Goal: Find specific page/section: Find specific page/section

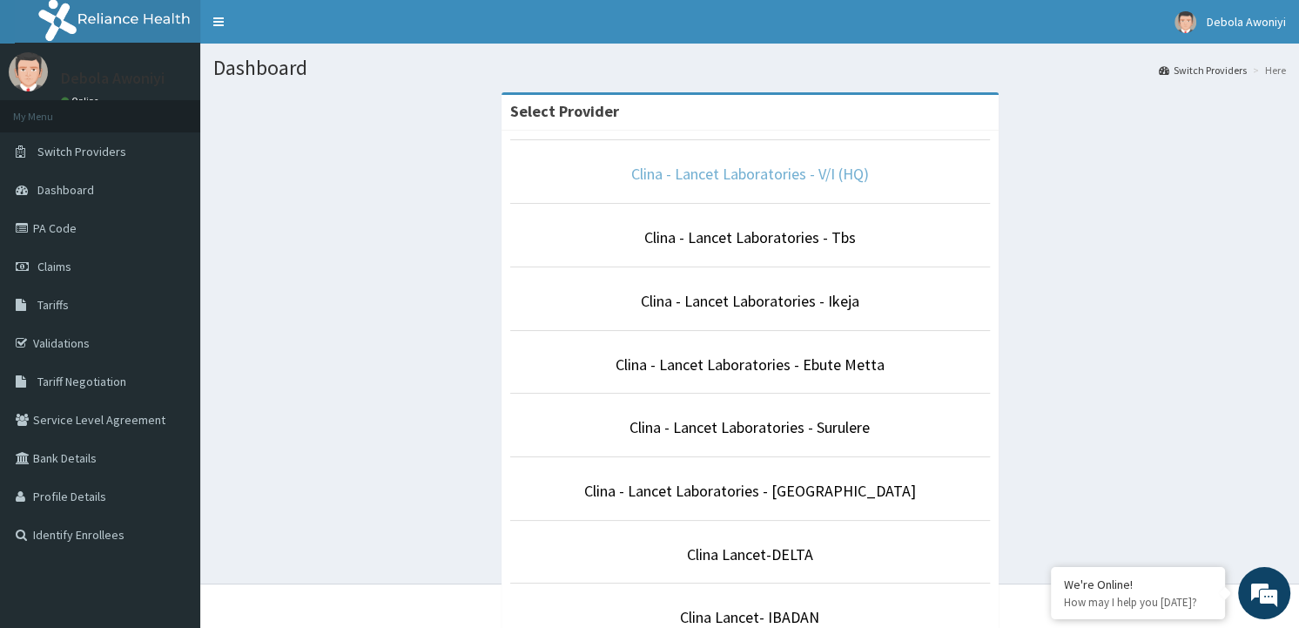
click at [734, 168] on link "Clina - Lancet Laboratories - V/I (HQ)" at bounding box center [750, 174] width 238 height 20
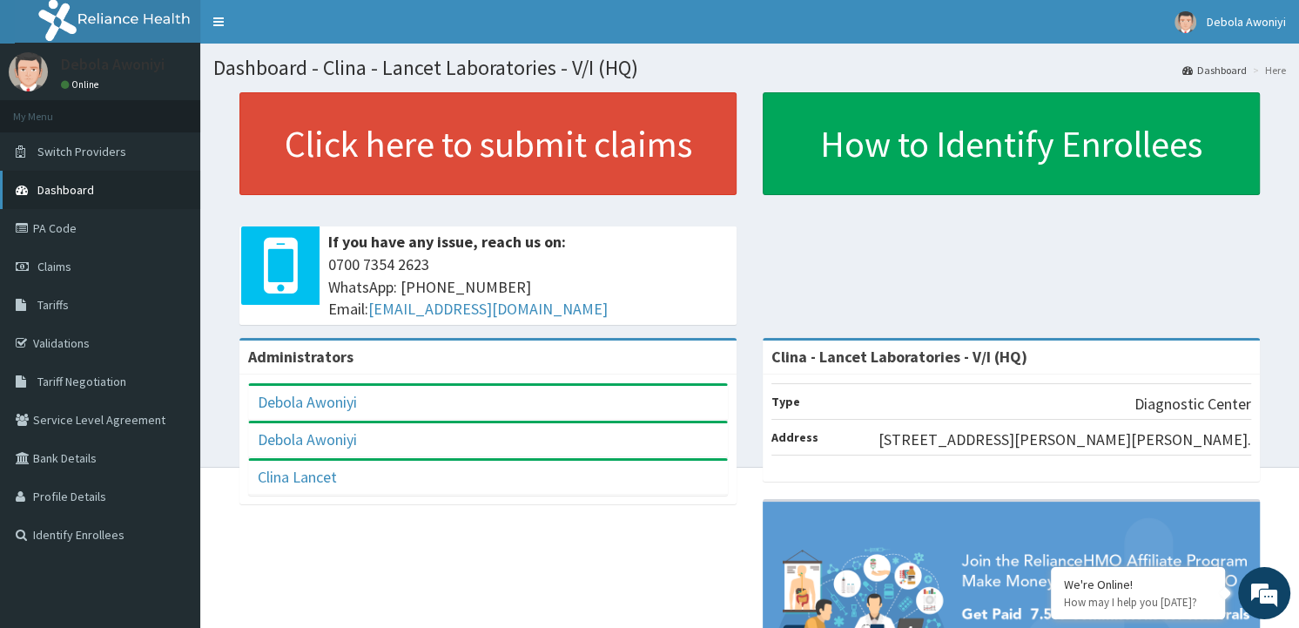
click at [44, 184] on span "Dashboard" at bounding box center [65, 190] width 57 height 16
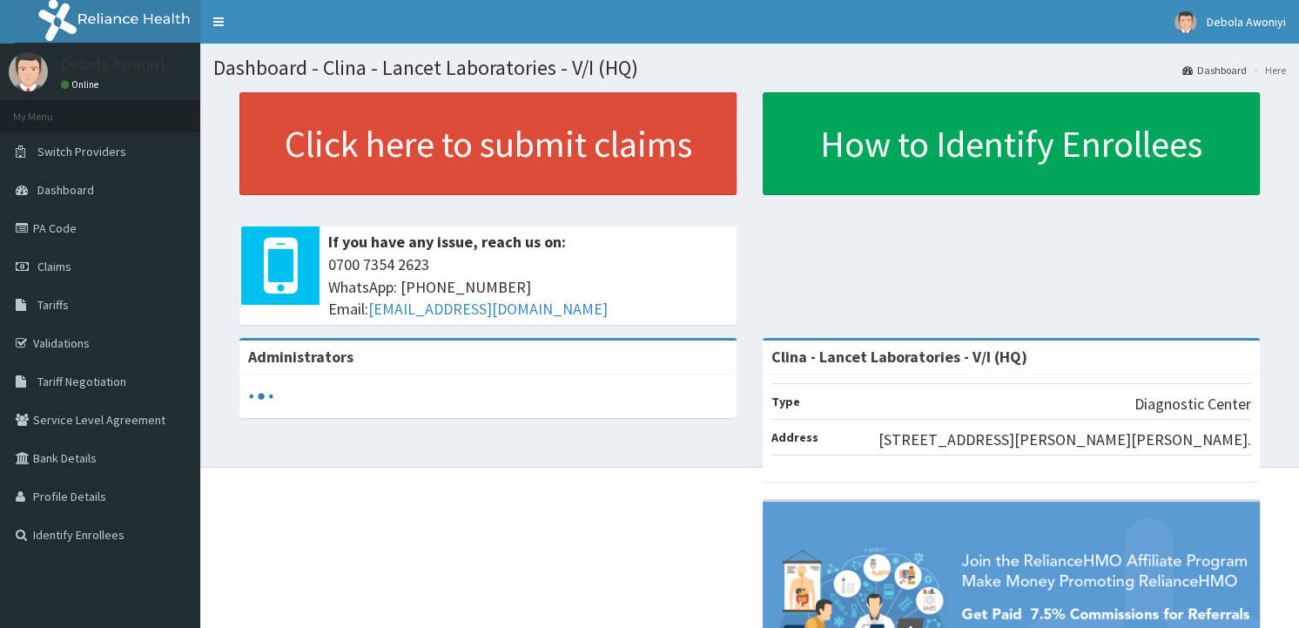
click at [57, 227] on link "PA Code" at bounding box center [100, 228] width 200 height 38
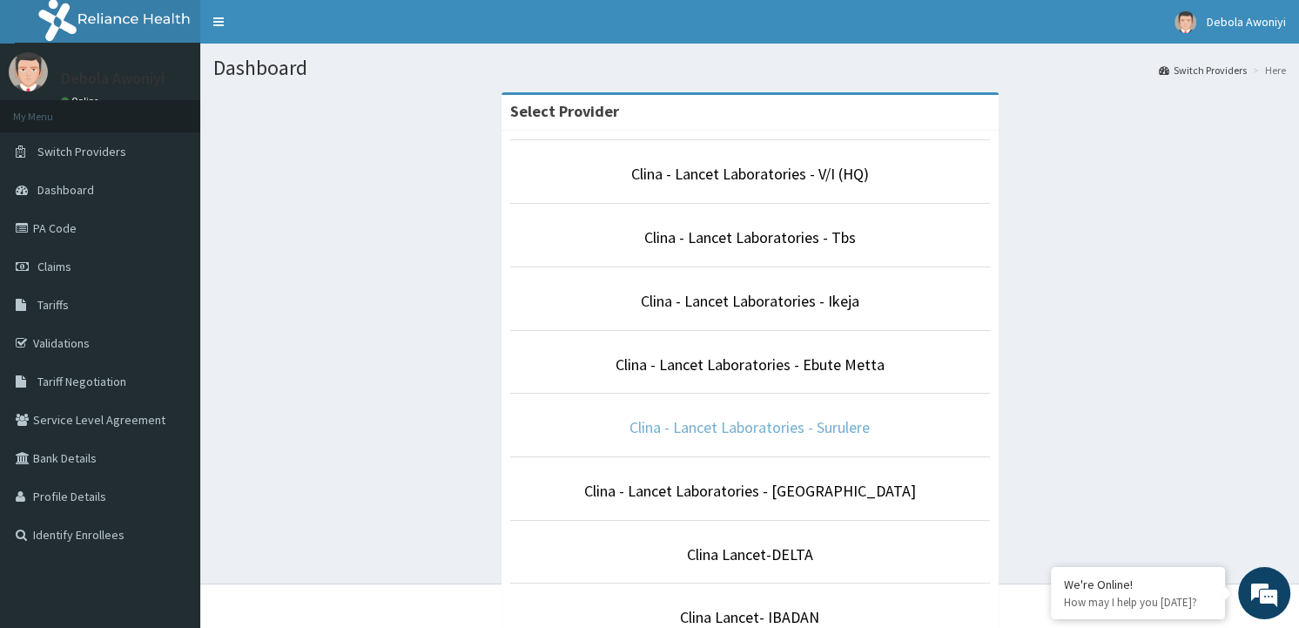
click at [753, 424] on link "Clina - Lancet Laboratories - Surulere" at bounding box center [750, 427] width 240 height 20
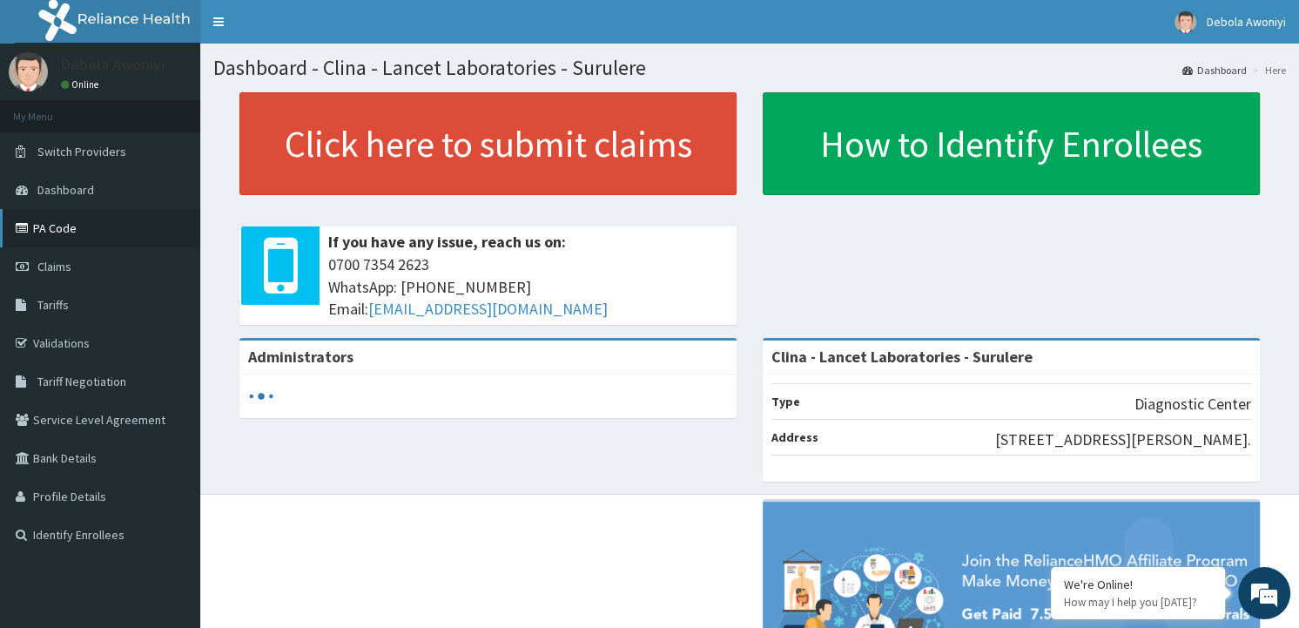
click at [56, 230] on link "PA Code" at bounding box center [100, 228] width 200 height 38
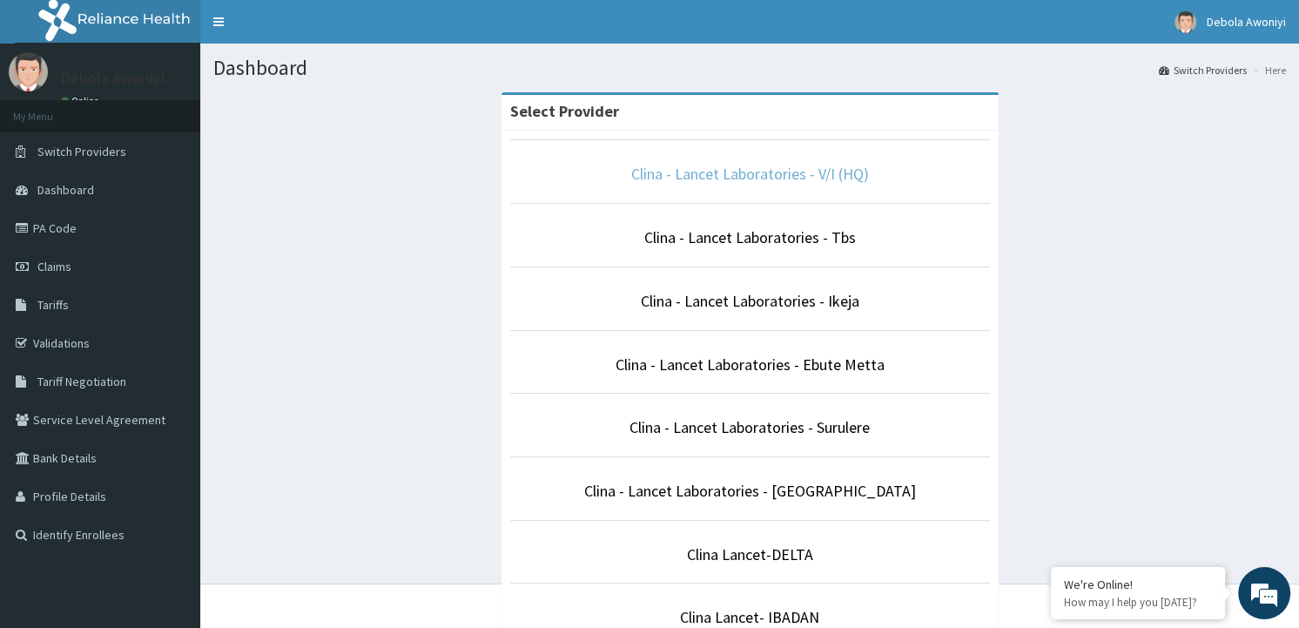
click at [733, 172] on link "Clina - Lancet Laboratories - V/I (HQ)" at bounding box center [750, 174] width 238 height 20
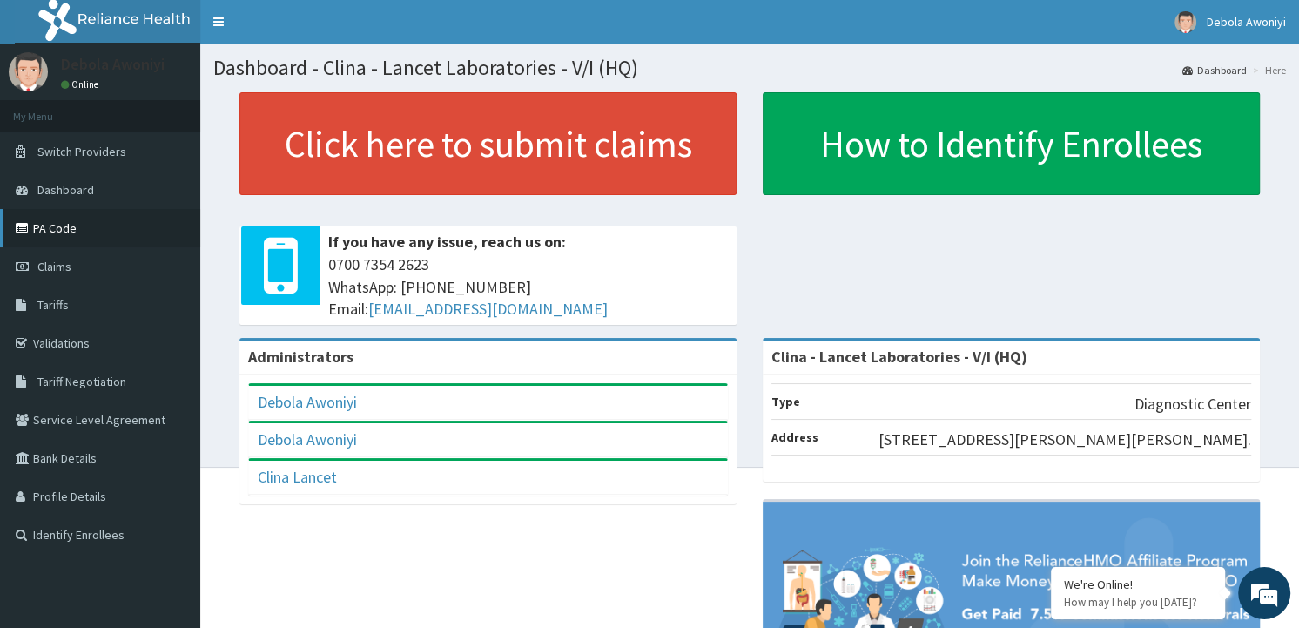
click at [73, 228] on link "PA Code" at bounding box center [100, 228] width 200 height 38
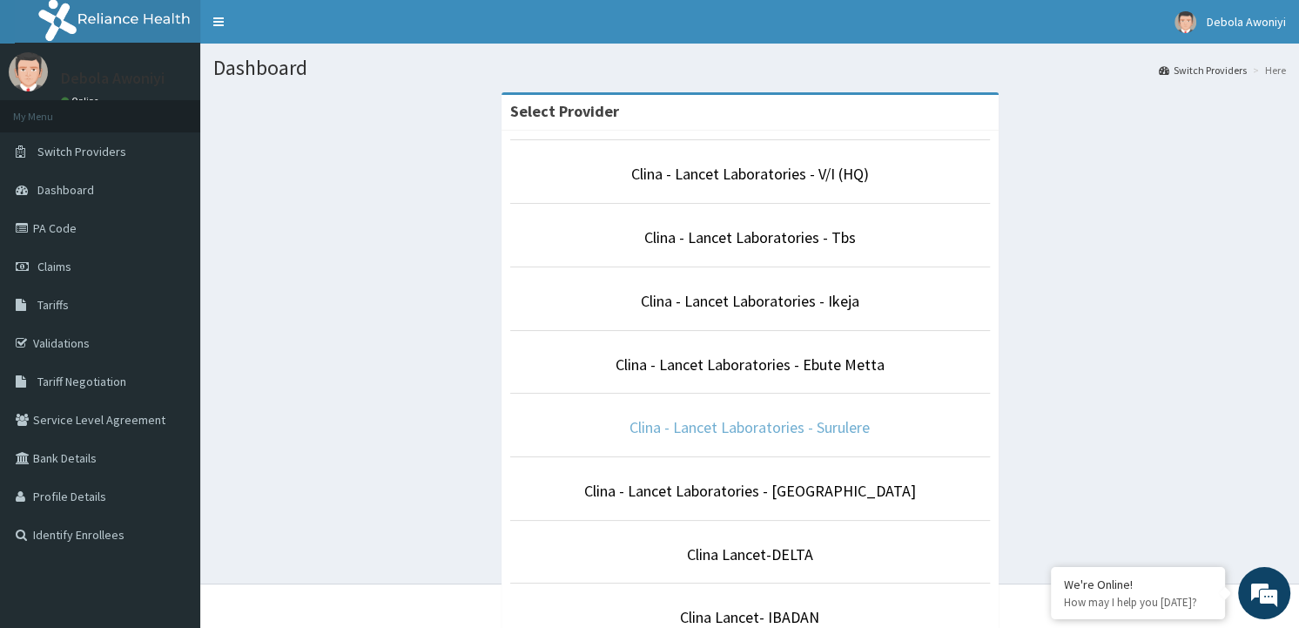
click at [794, 419] on link "Clina - Lancet Laboratories - Surulere" at bounding box center [750, 427] width 240 height 20
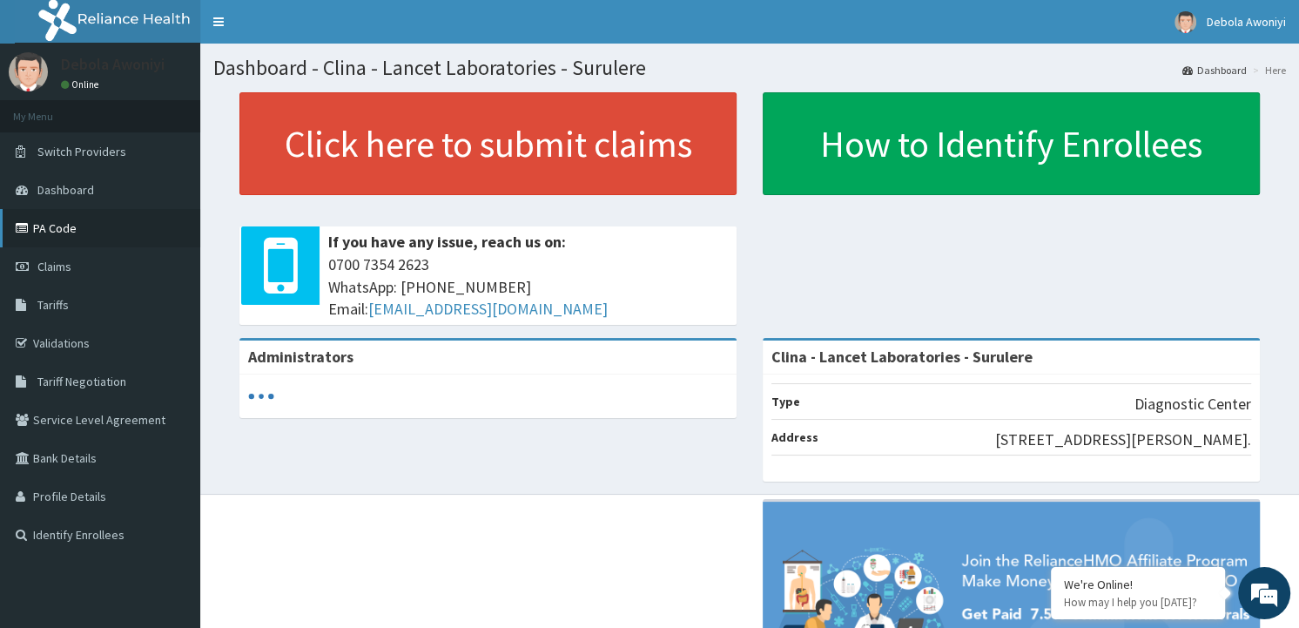
click at [79, 217] on link "PA Code" at bounding box center [100, 228] width 200 height 38
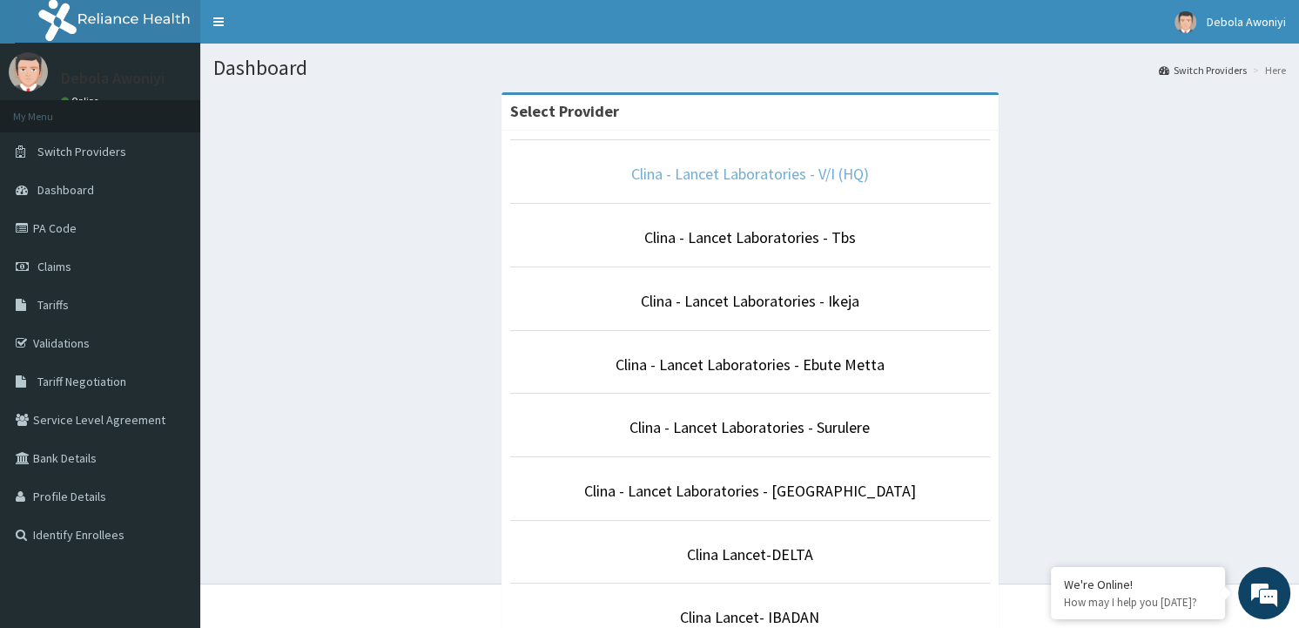
click at [732, 169] on link "Clina - Lancet Laboratories - V/I (HQ)" at bounding box center [750, 174] width 238 height 20
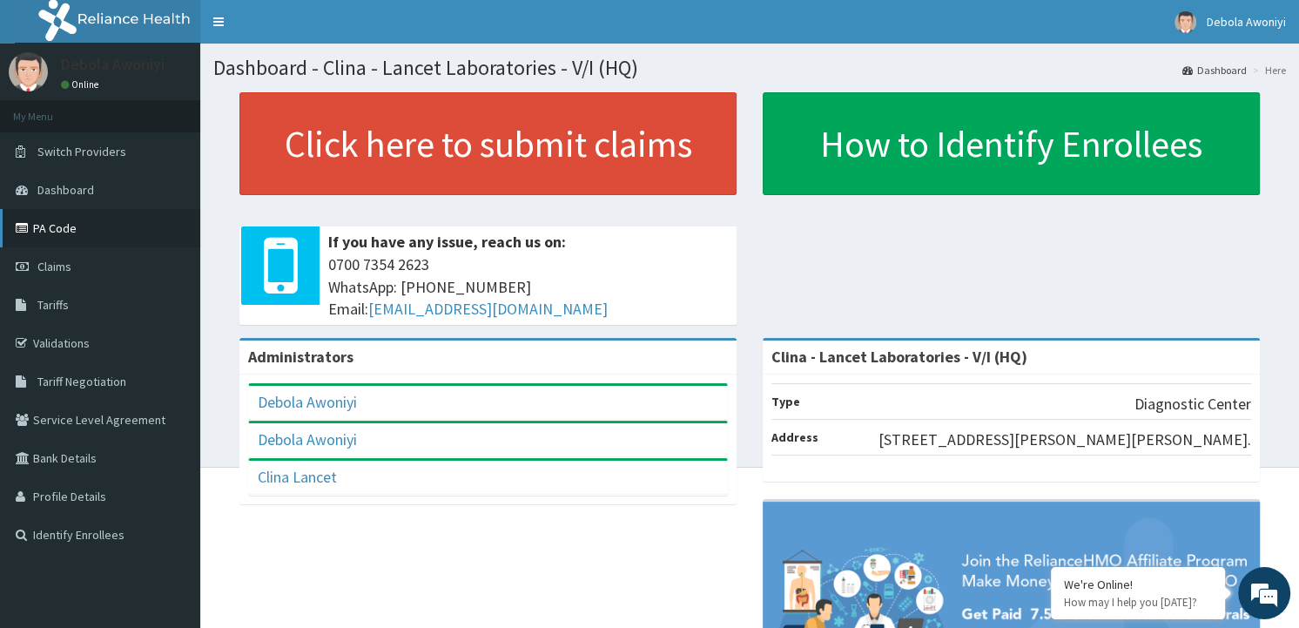
click at [72, 230] on link "PA Code" at bounding box center [100, 228] width 200 height 38
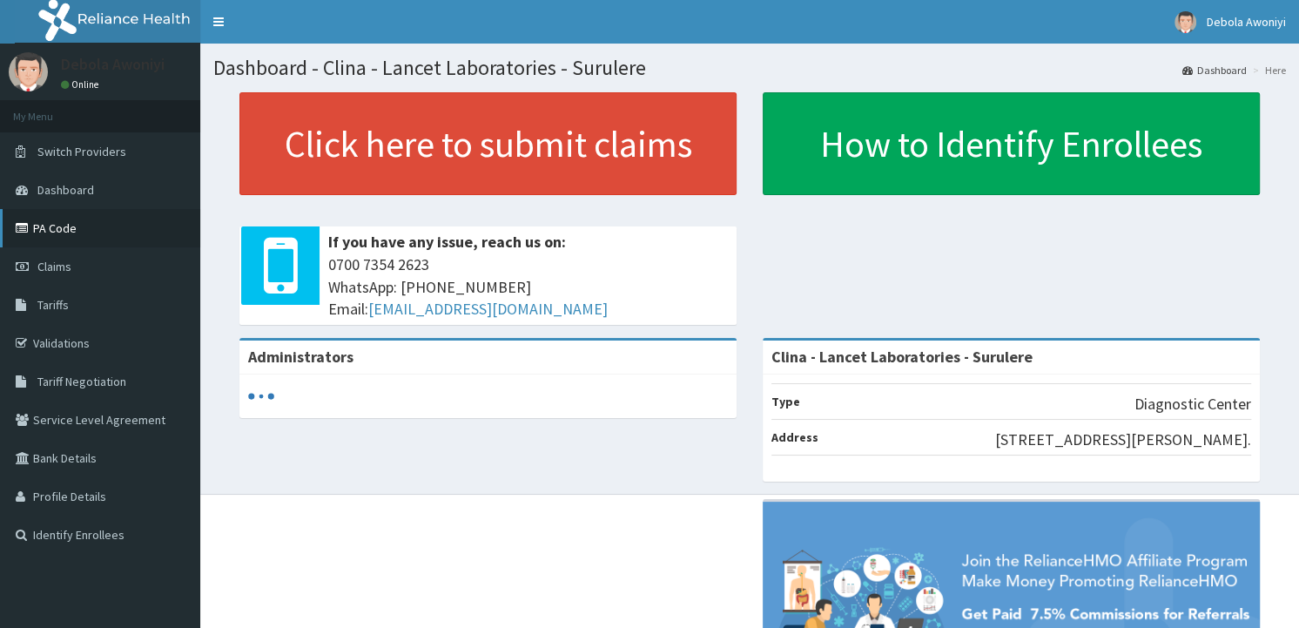
click at [85, 221] on link "PA Code" at bounding box center [100, 228] width 200 height 38
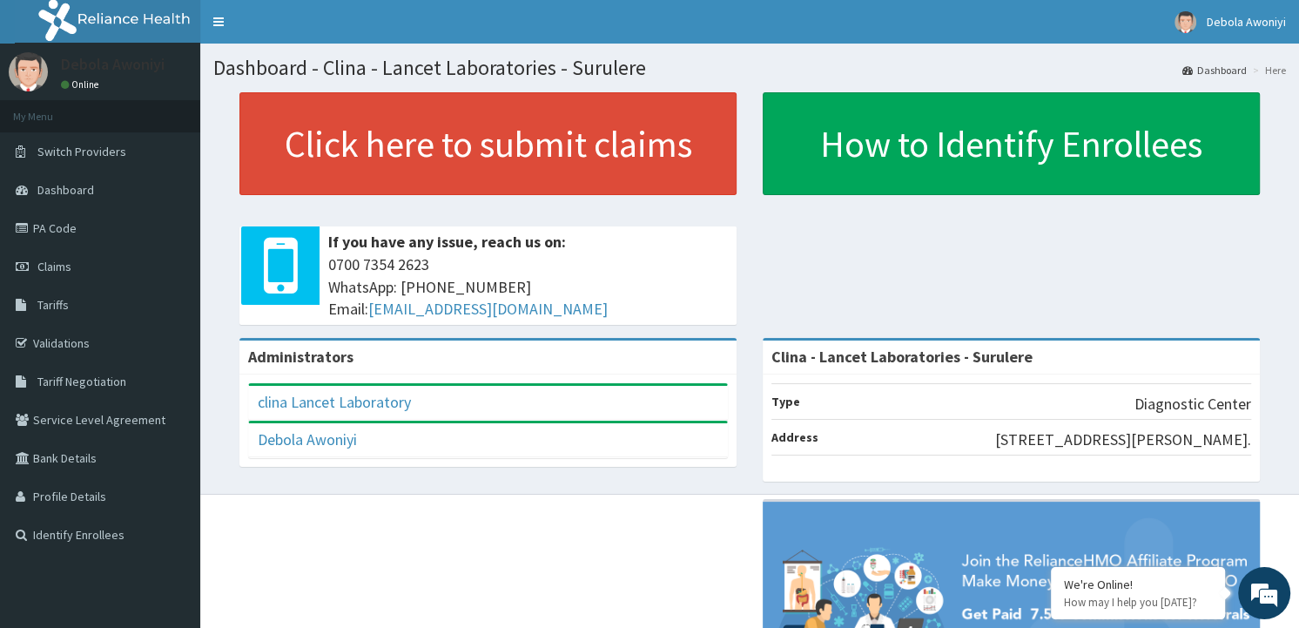
click at [1289, 335] on div "Dashboard - Clina - Lancet Laboratories - Surulere Dashboard Here Click here to…" at bounding box center [749, 269] width 1099 height 450
click at [69, 218] on link "PA Code" at bounding box center [100, 228] width 200 height 38
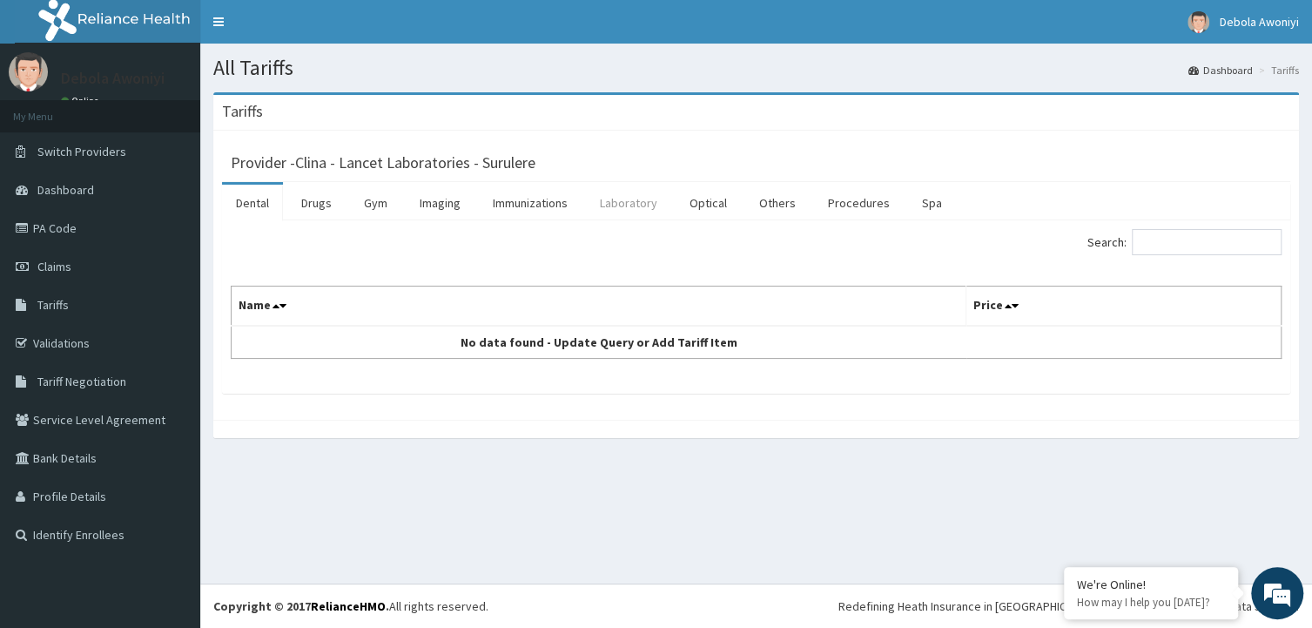
click at [644, 200] on link "Laboratory" at bounding box center [628, 203] width 85 height 37
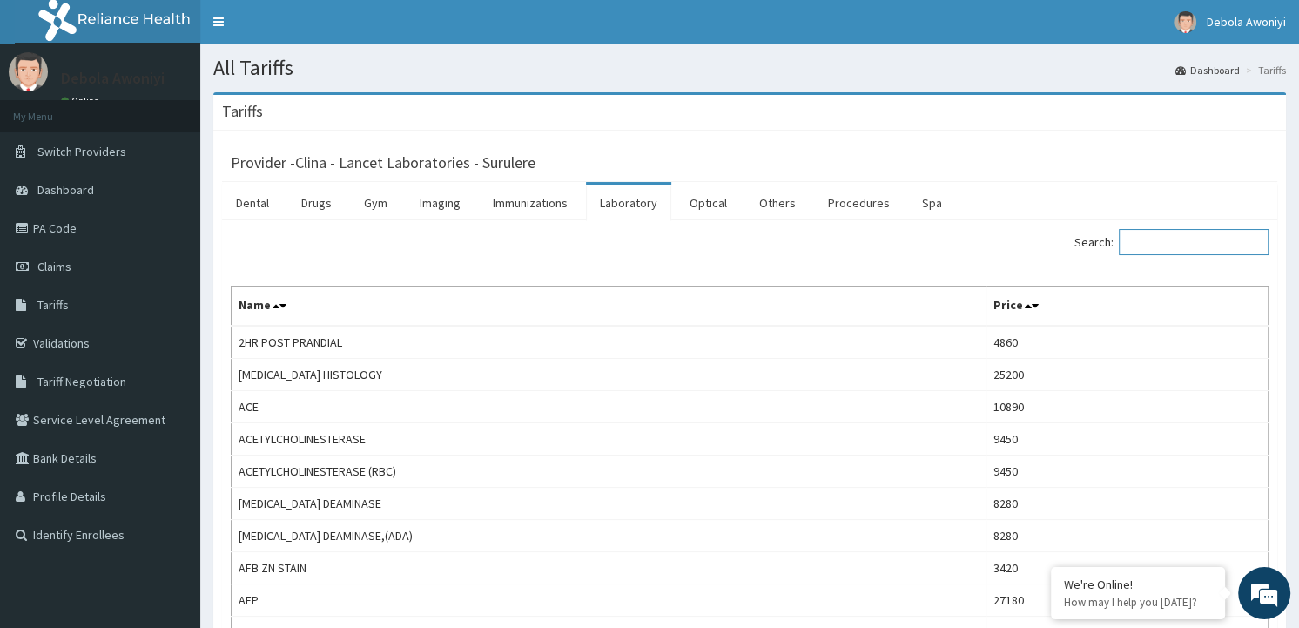
click at [1138, 232] on input "Search:" at bounding box center [1194, 242] width 150 height 26
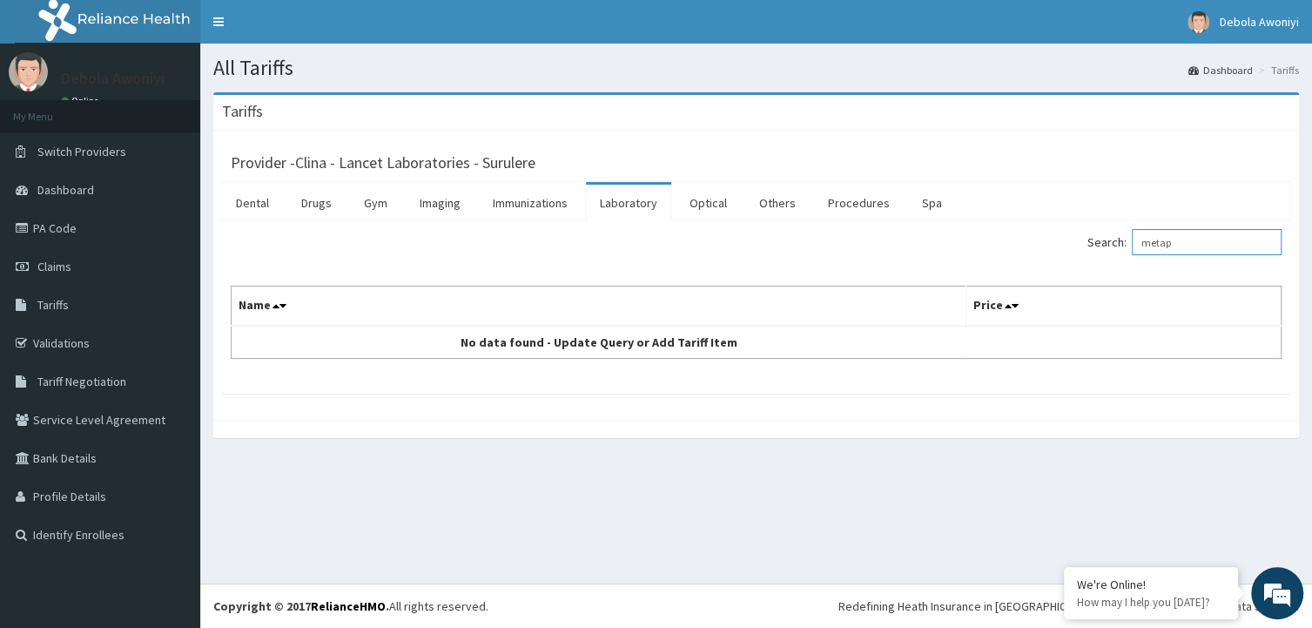
type input "metap"
